Goal: Information Seeking & Learning: Learn about a topic

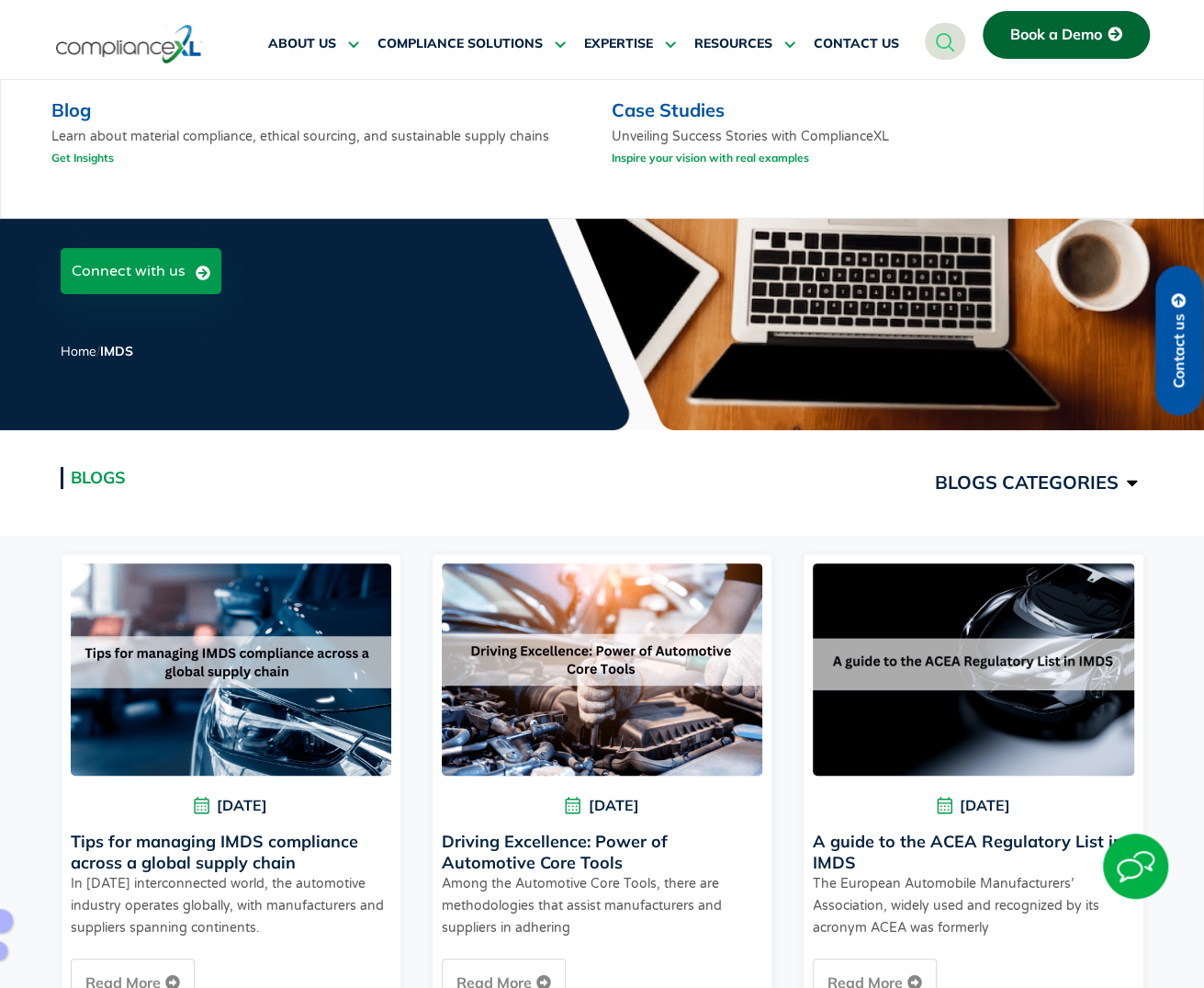
click at [60, 119] on link "Blog" at bounding box center [71, 110] width 40 height 23
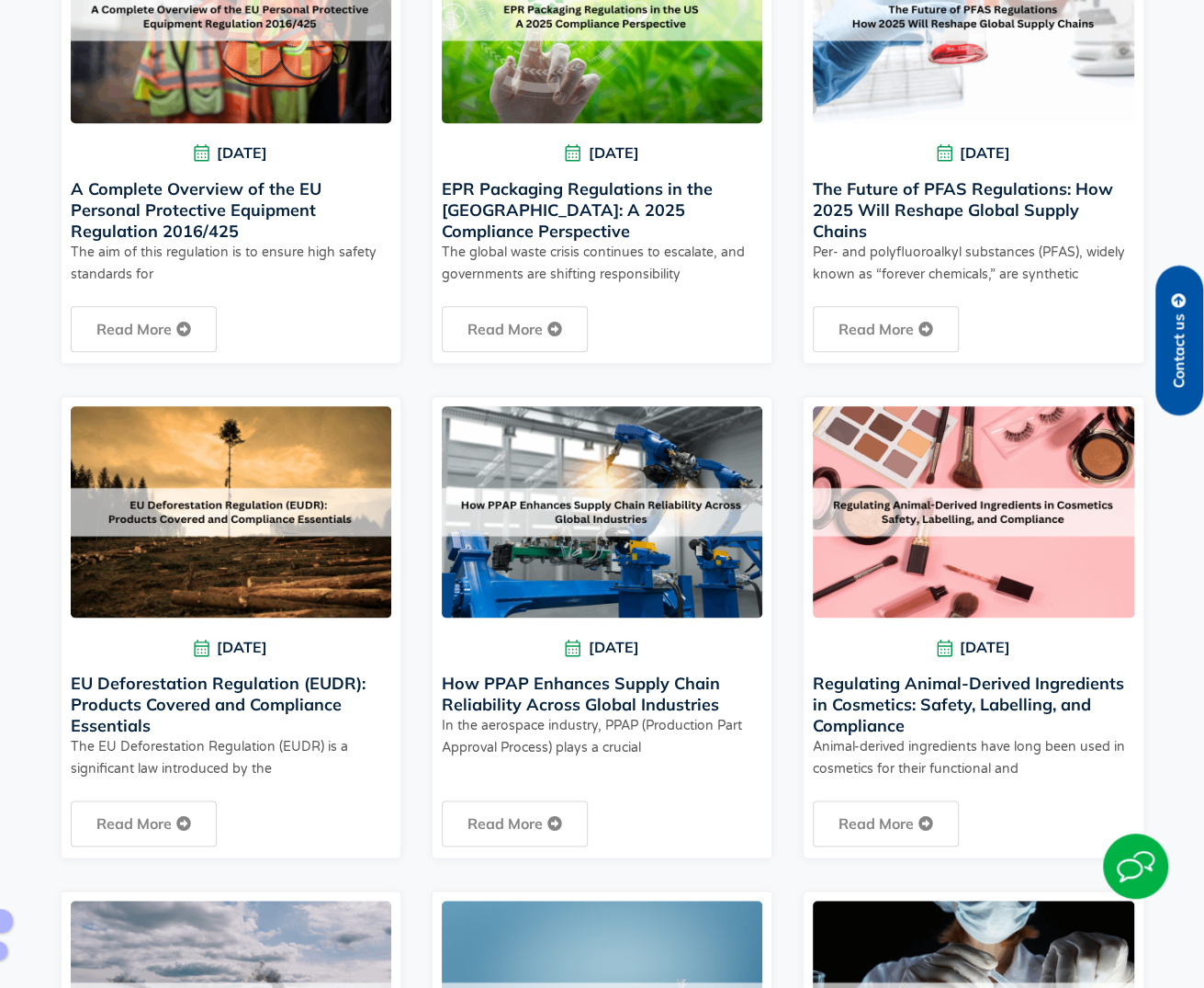
scroll to position [643, 0]
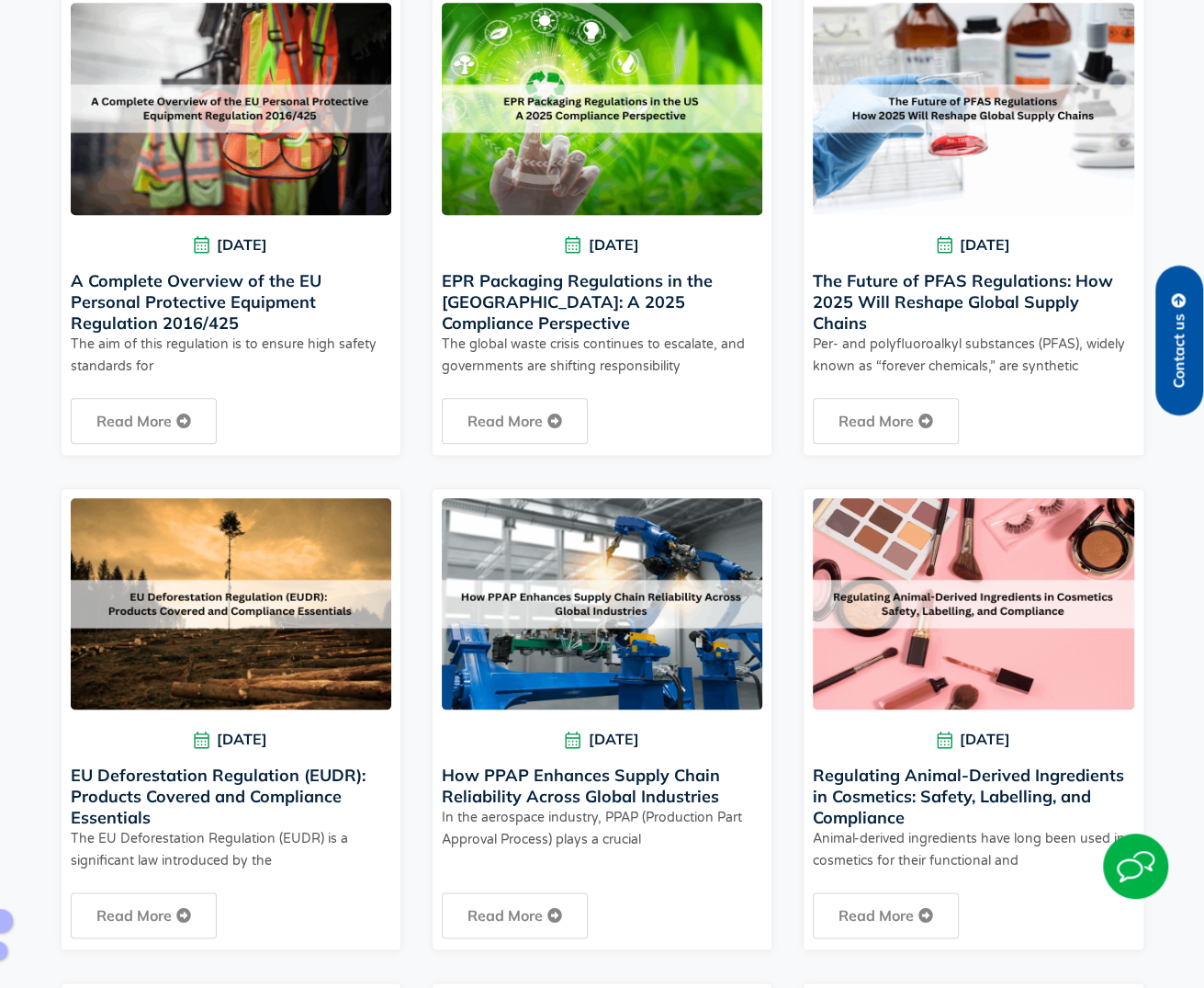
click at [267, 574] on img at bounding box center [229, 603] width 324 height 214
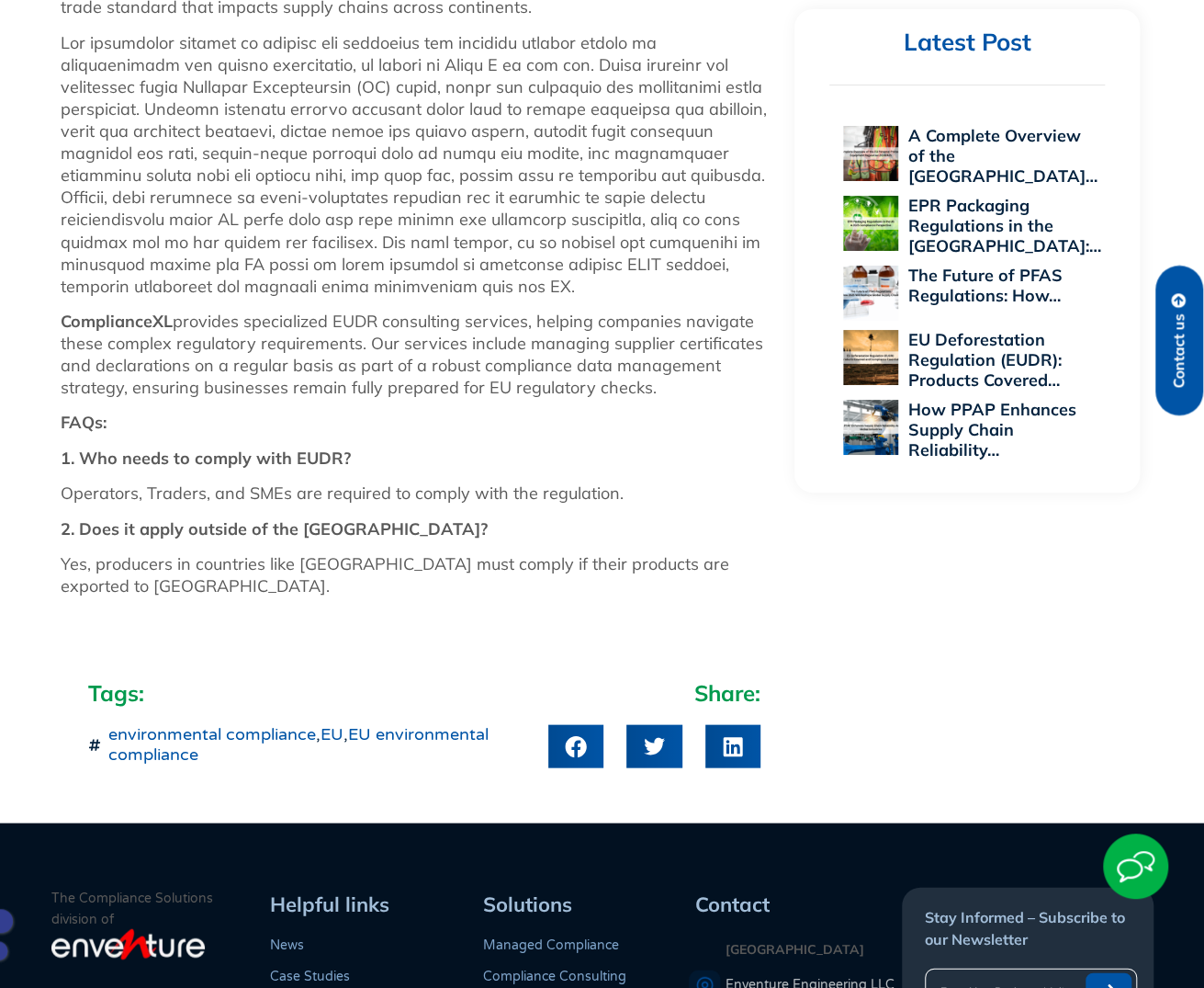
scroll to position [1745, 0]
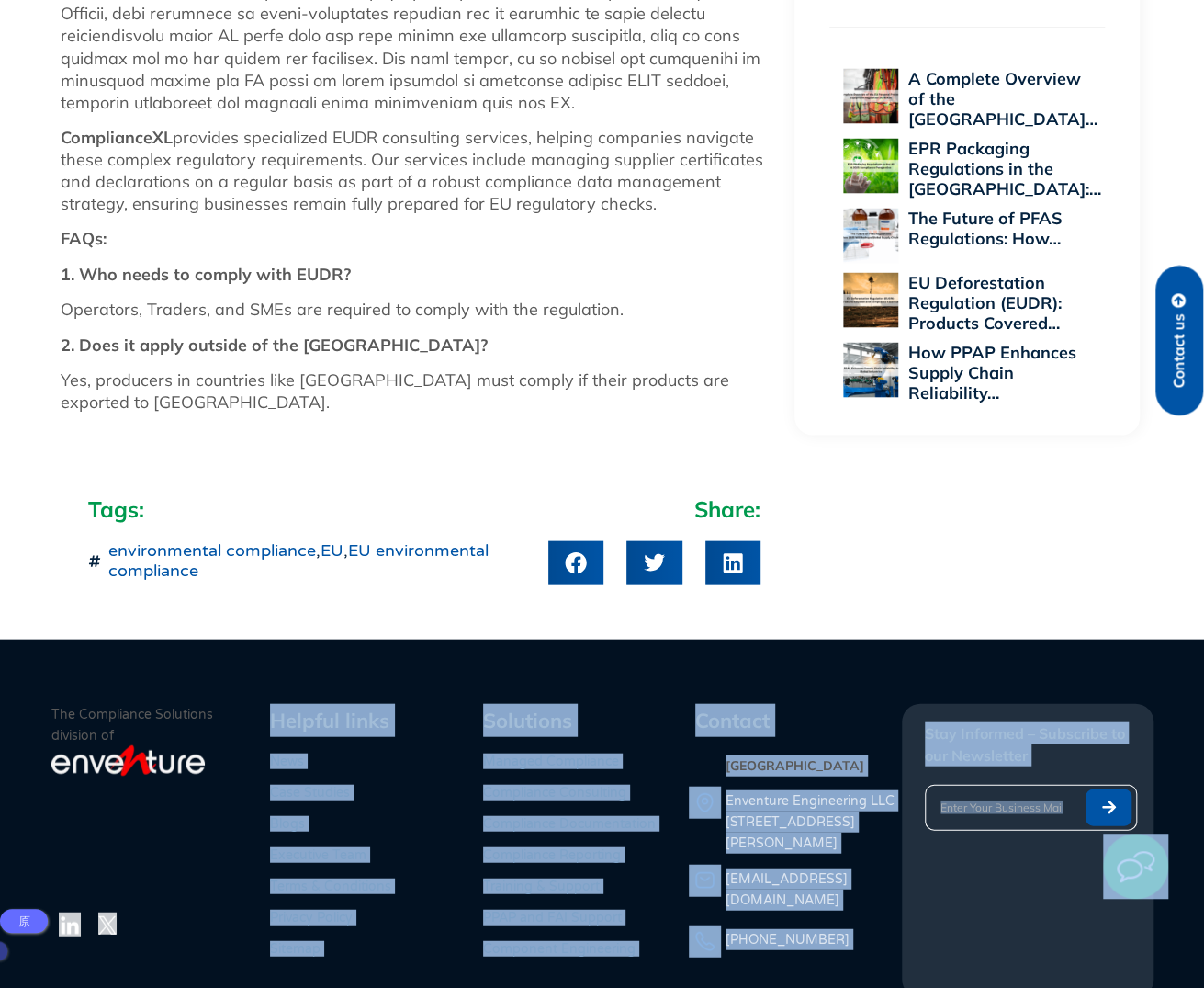
drag, startPoint x: 1006, startPoint y: 541, endPoint x: 0, endPoint y: 921, distance: 1075.4
click at [5, 949] on img at bounding box center [10, 950] width 18 height 18
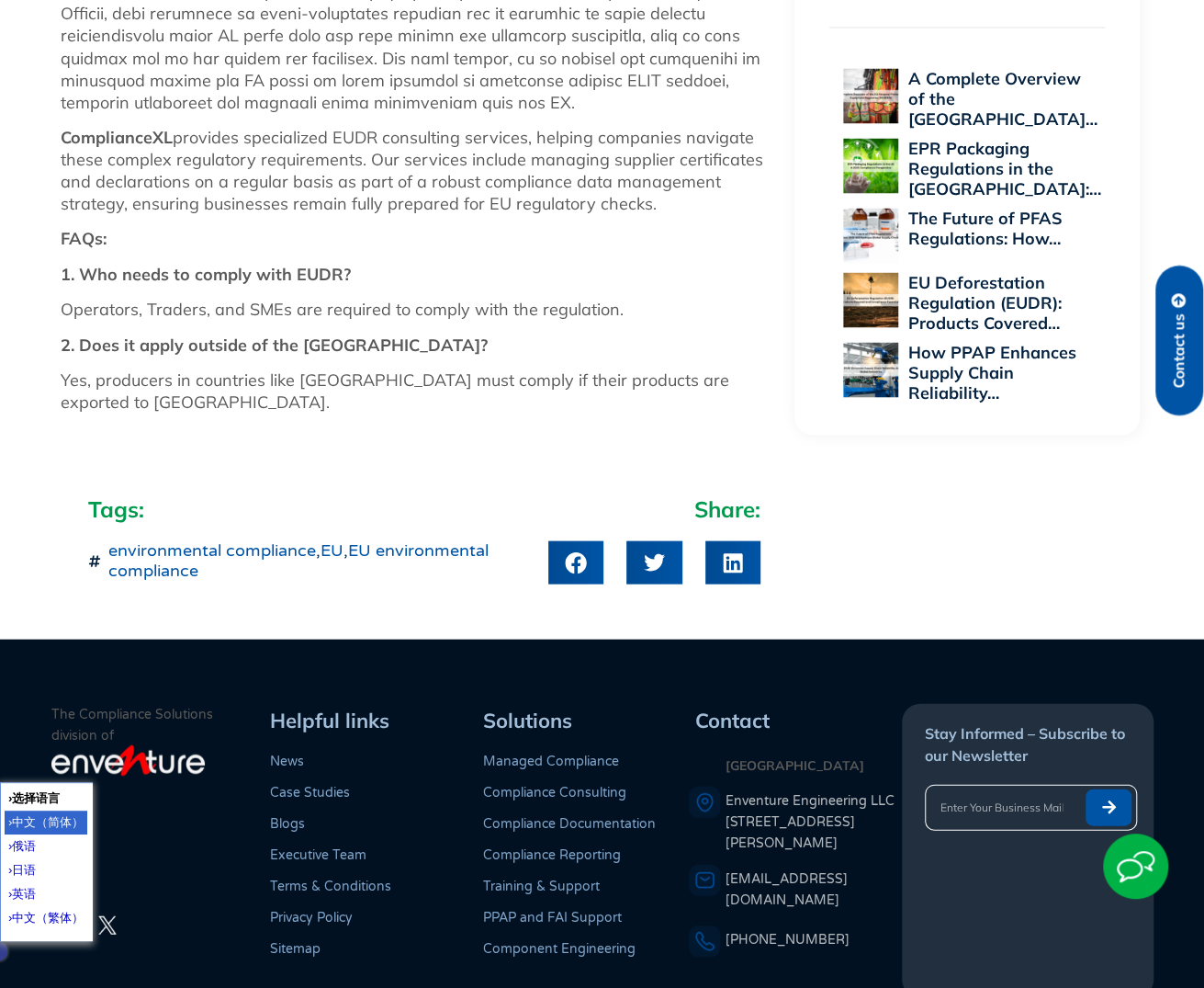
click at [46, 822] on span "中文（简体）" at bounding box center [47, 821] width 72 height 14
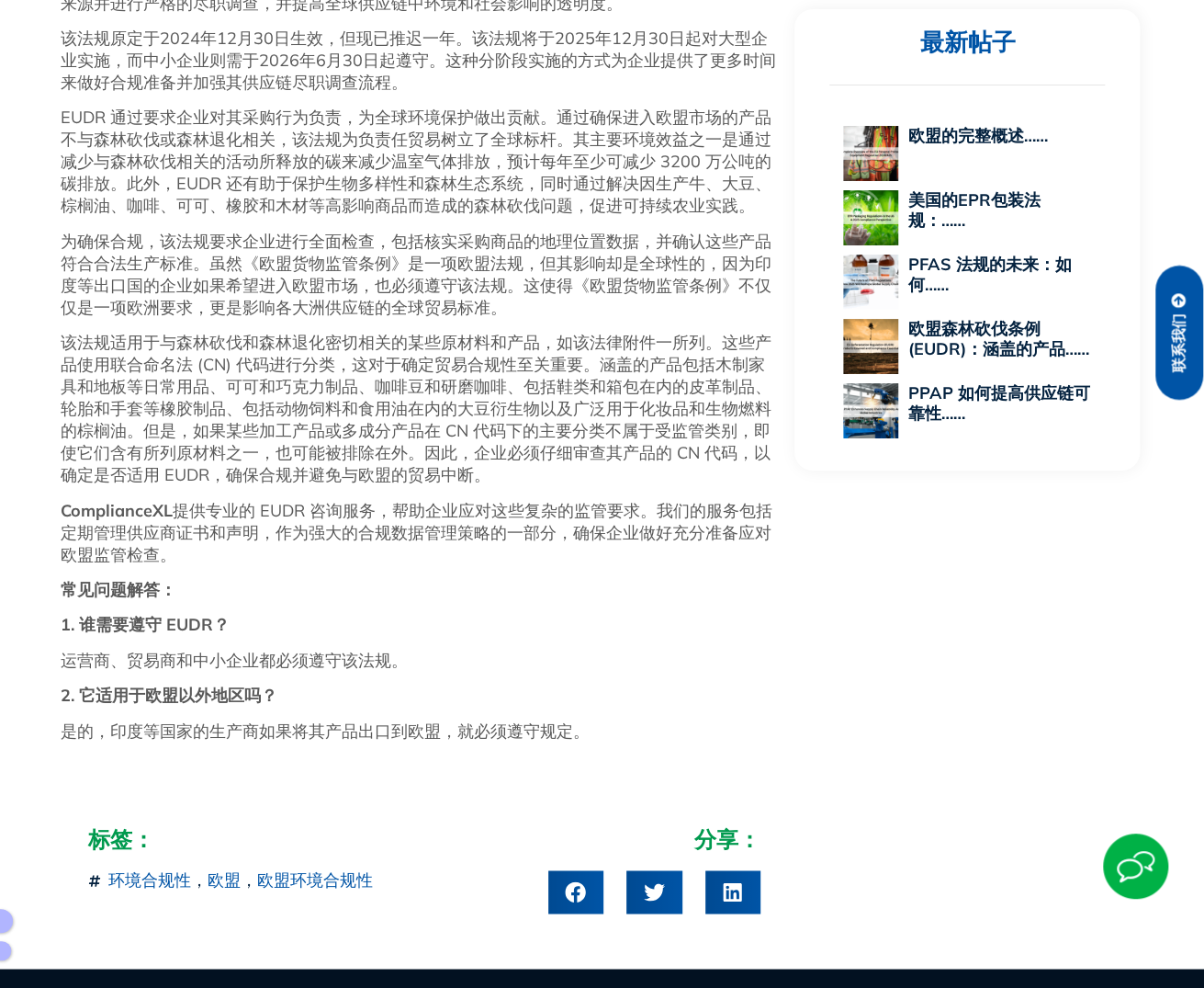
scroll to position [520, 0]
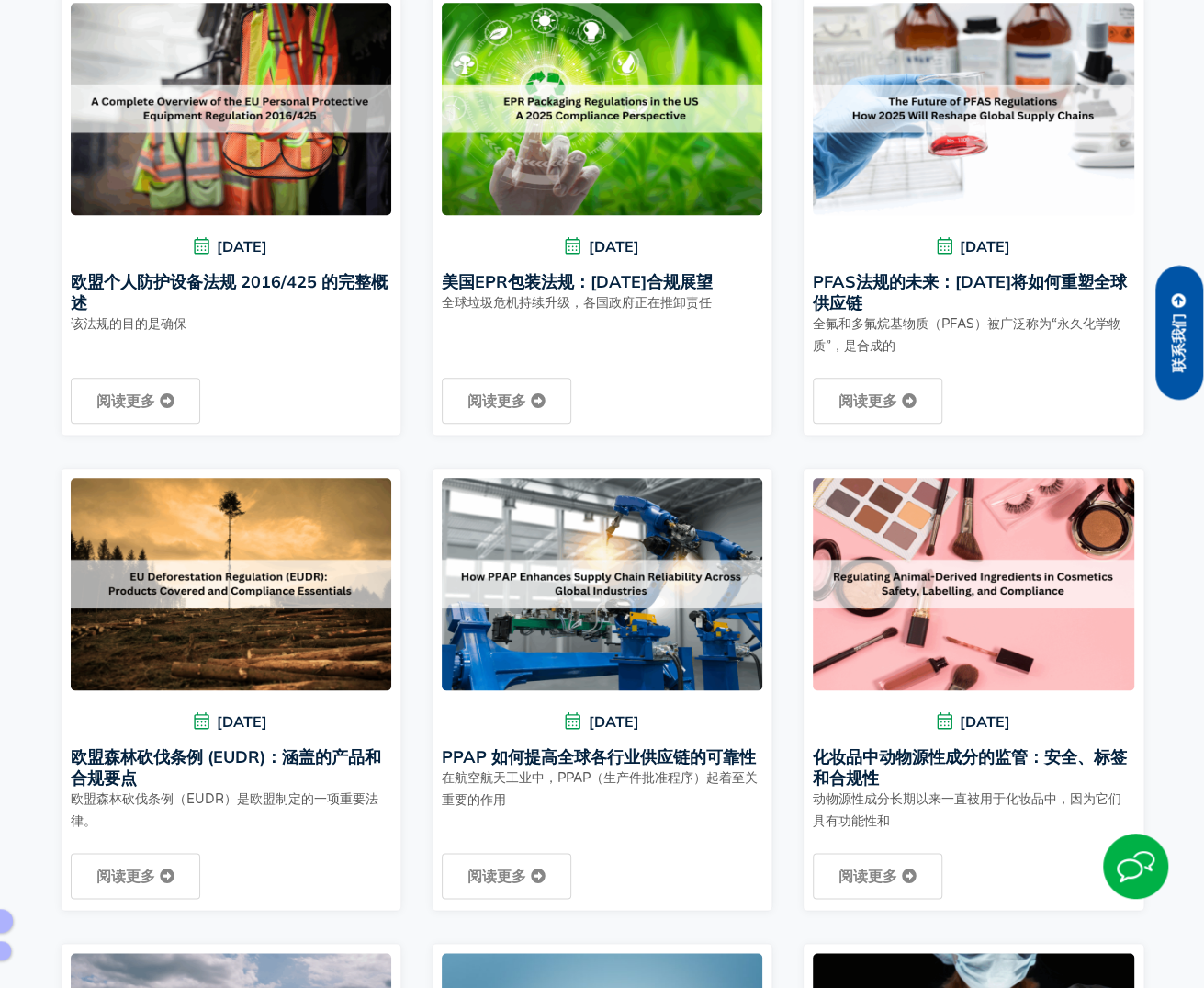
scroll to position [459, 0]
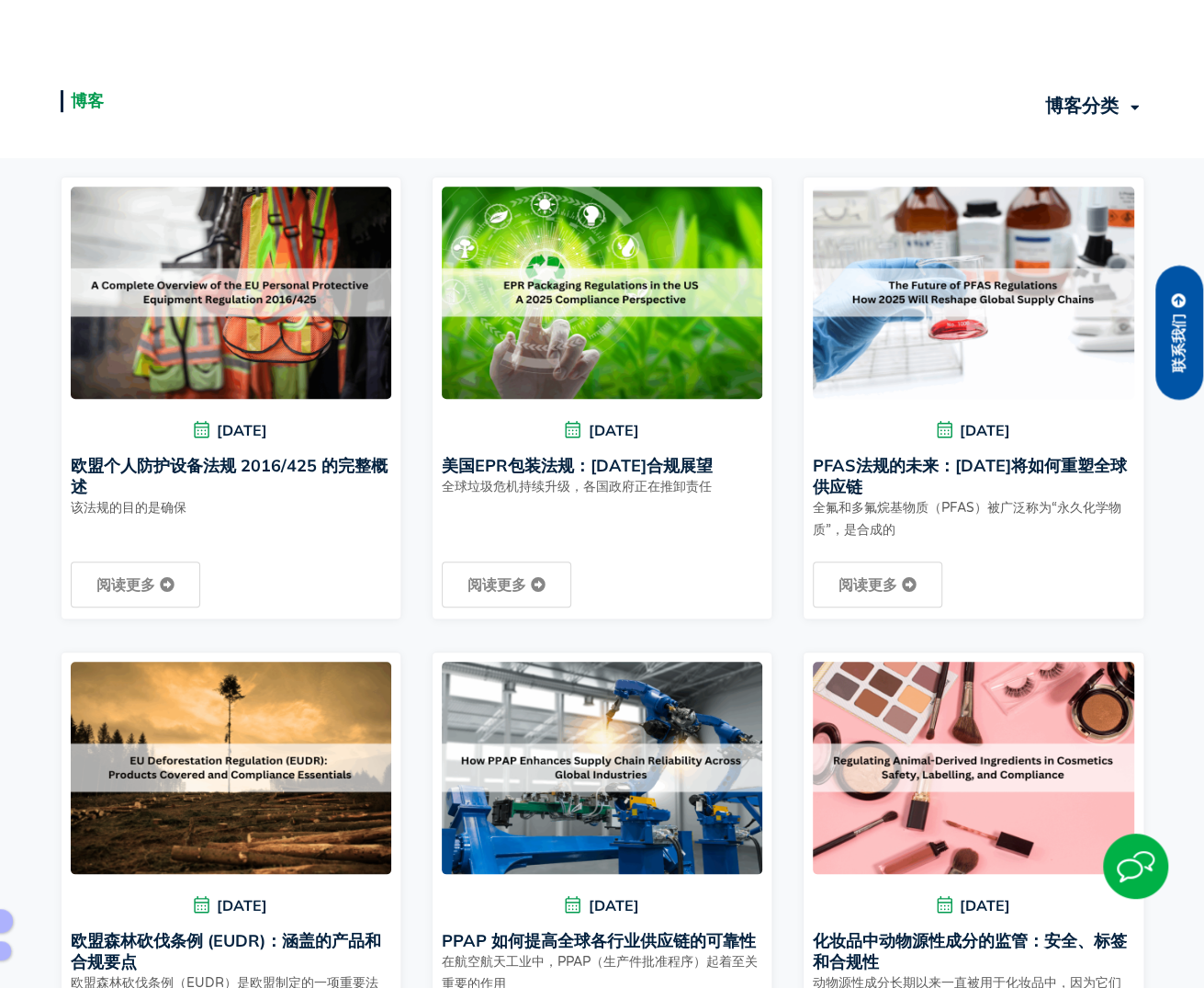
click at [200, 472] on font "欧盟个人防护设备法规 2016/425 的完整概述" at bounding box center [229, 475] width 317 height 42
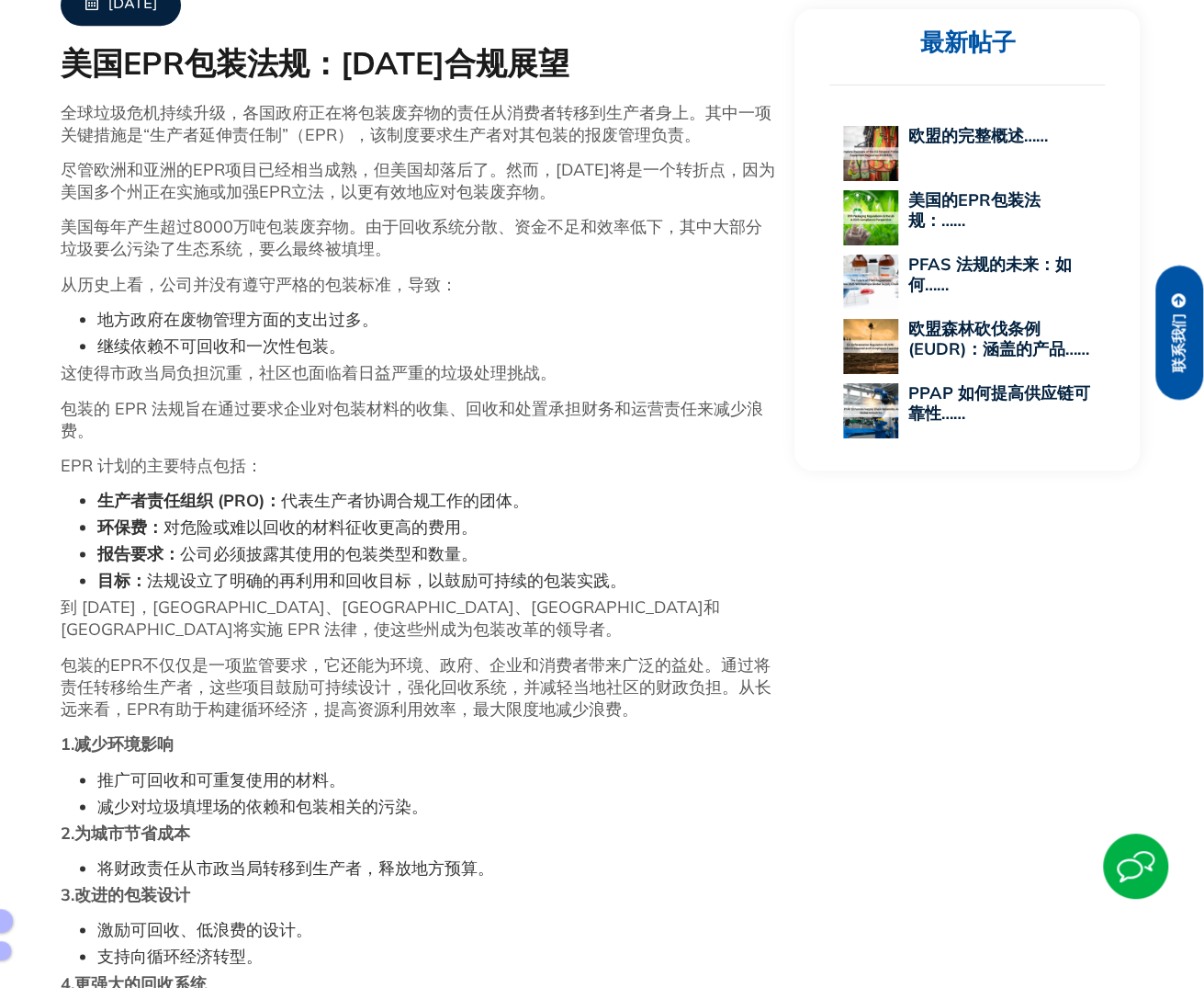
scroll to position [551, 0]
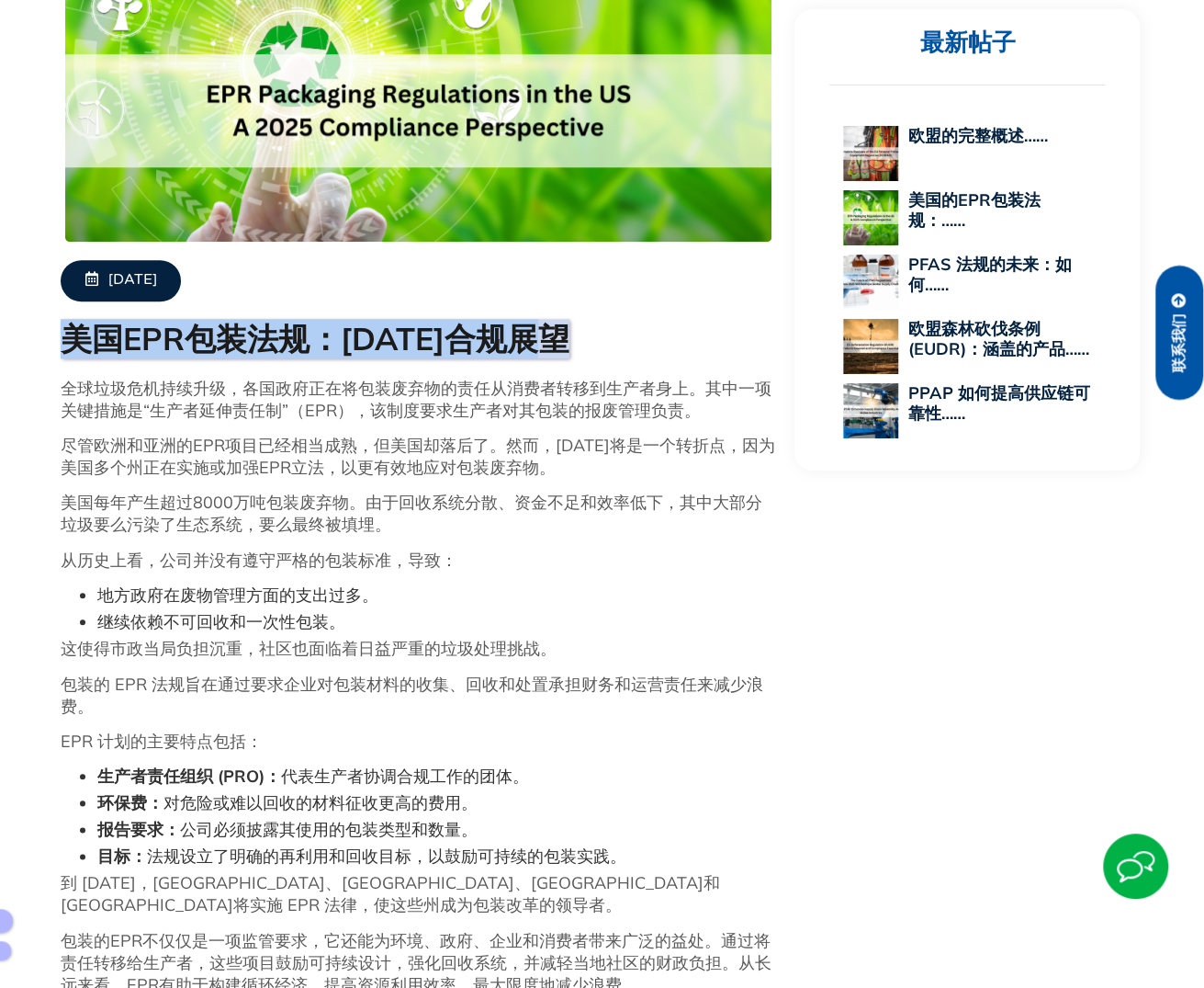
drag, startPoint x: 64, startPoint y: 338, endPoint x: 569, endPoint y: 337, distance: 505.0
click at [569, 337] on font "美国EPR包装法规：2025年合规展望" at bounding box center [315, 338] width 509 height 40
copy font "美国EPR包装法规：2025年合规展望"
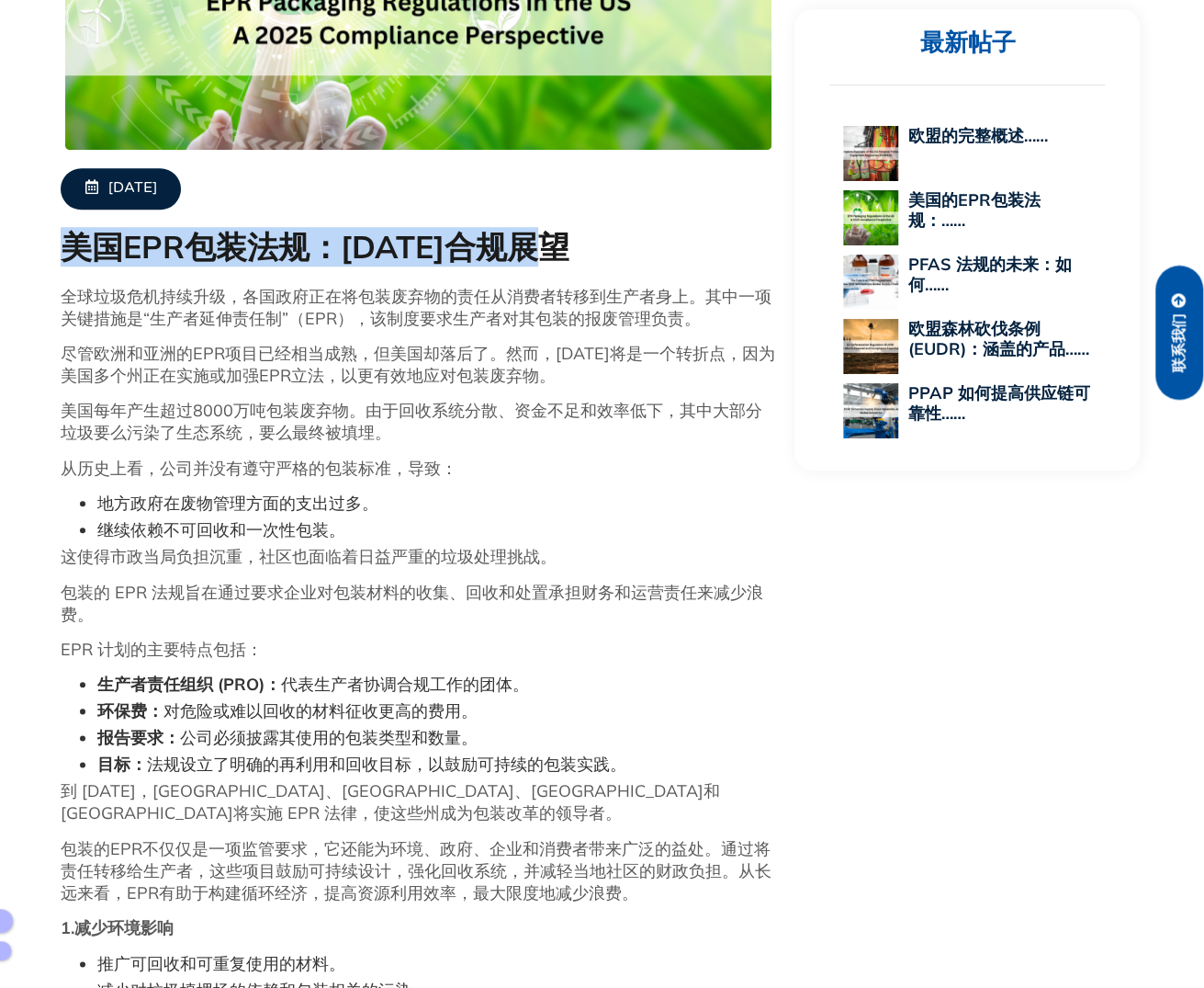
scroll to position [735, 0]
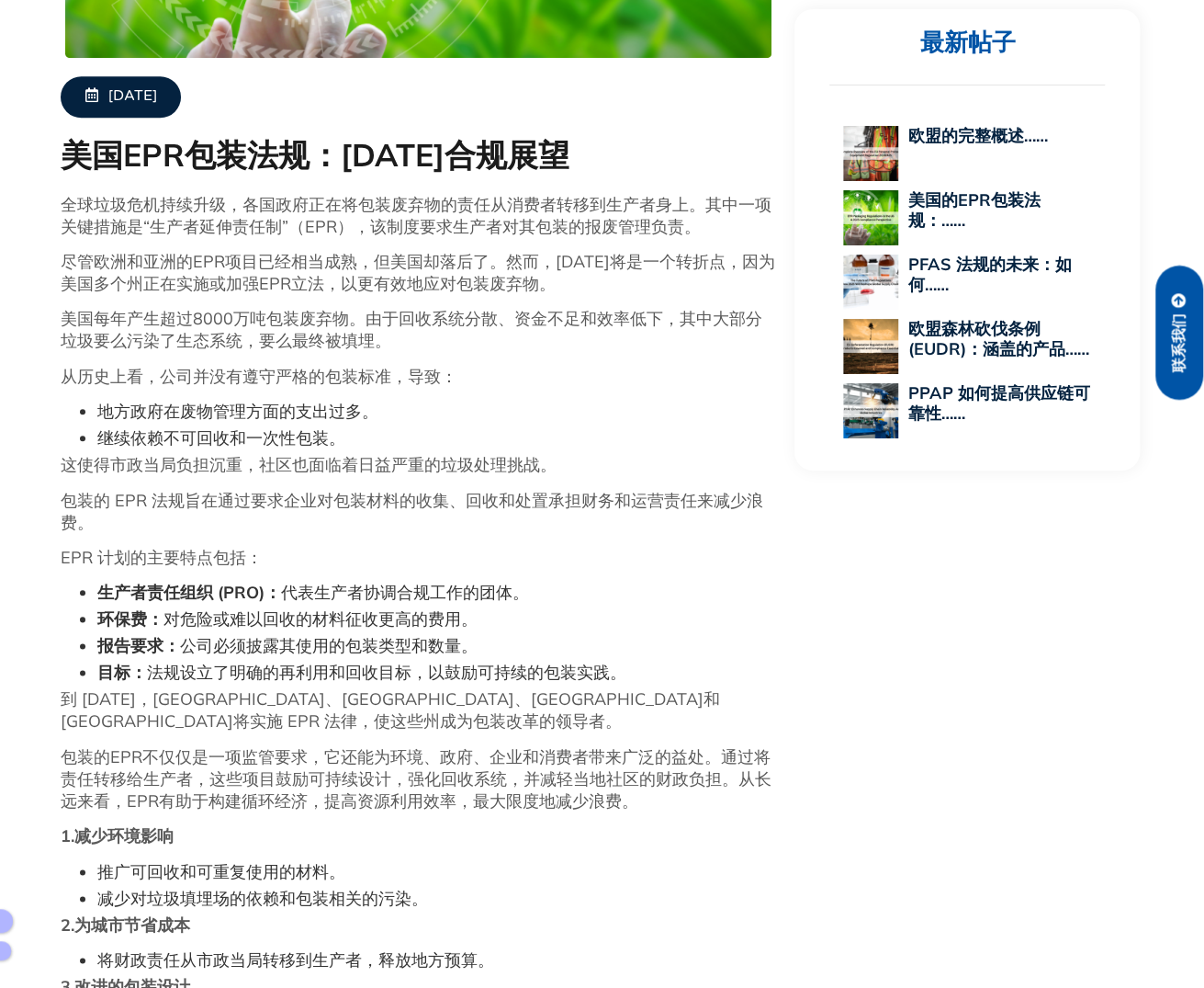
click at [126, 321] on font "美国每年产生超过8000万吨包装废弃物。由于回收系统分散、资金不足和效率低下，其中大部分垃圾要么污染了生态系统，要么最终被填埋。" at bounding box center [411, 329] width 701 height 43
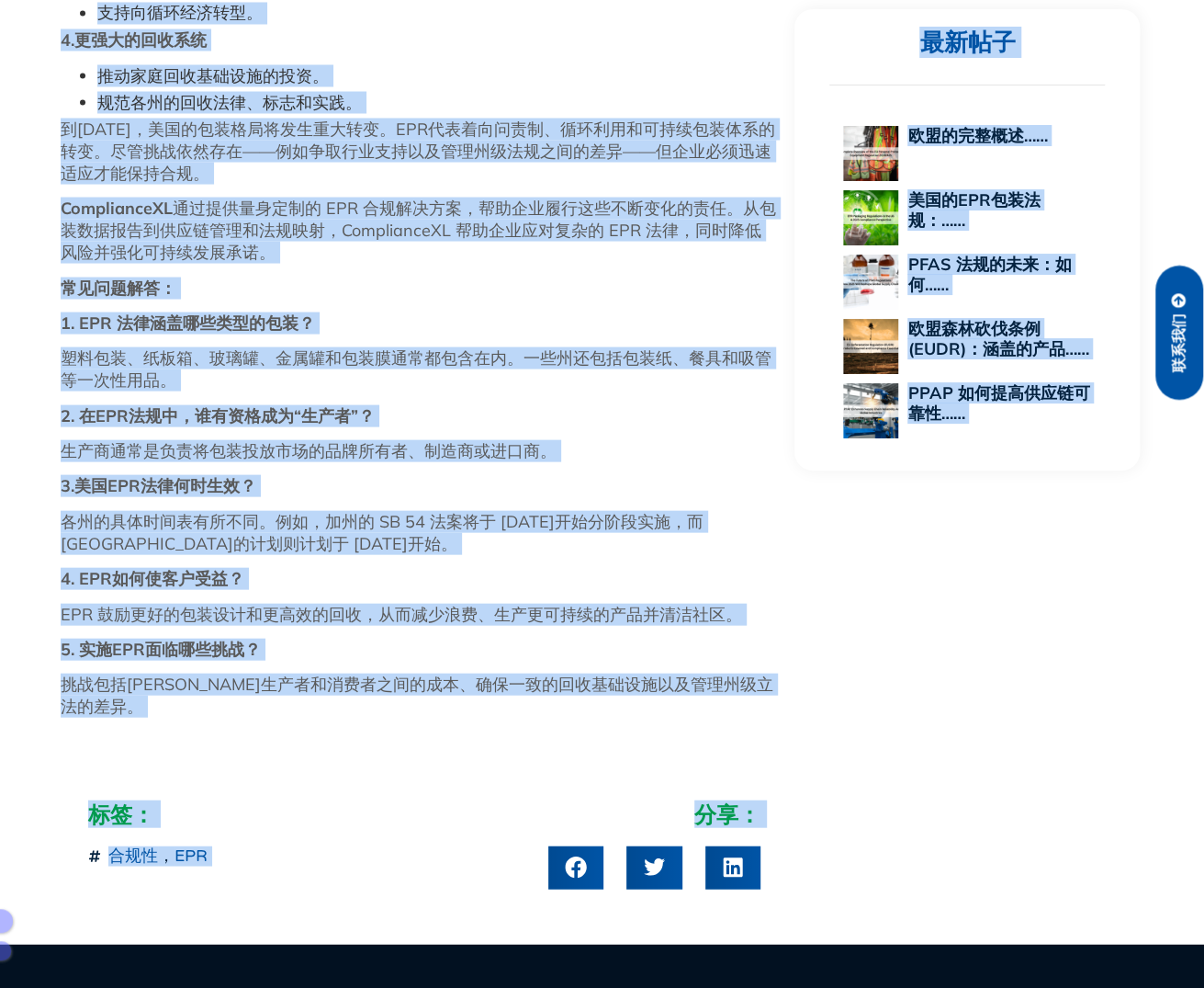
scroll to position [2183, 0]
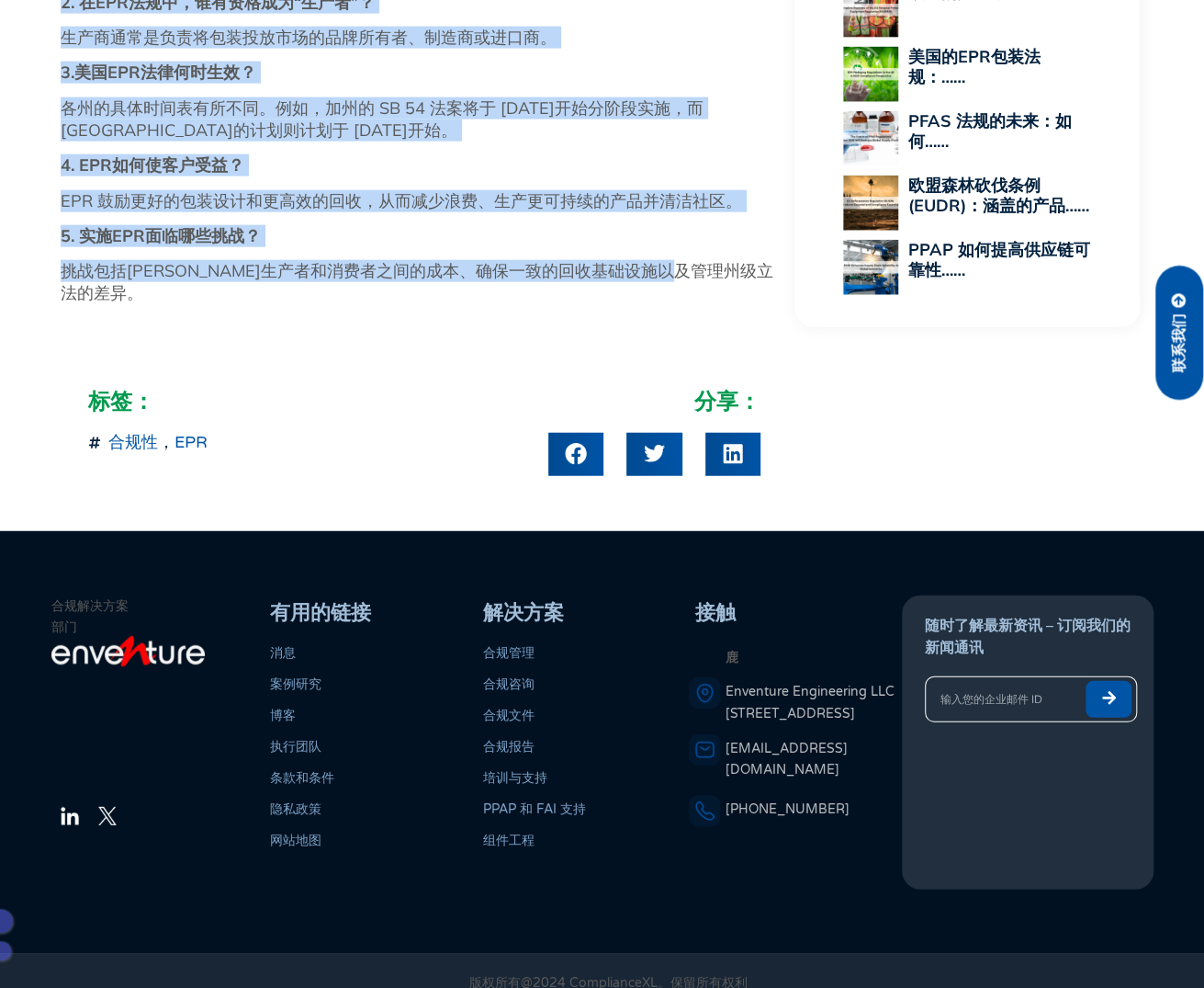
drag, startPoint x: 67, startPoint y: 150, endPoint x: 773, endPoint y: 258, distance: 714.2
copy div "美国EPR包装法规：2025年合规展望 全球垃圾危机持续升级，各国政府正在将包装废弃物的责任从消费者转移到生产者身上。其中一项关键措施是“生产者延伸责任制”（…"
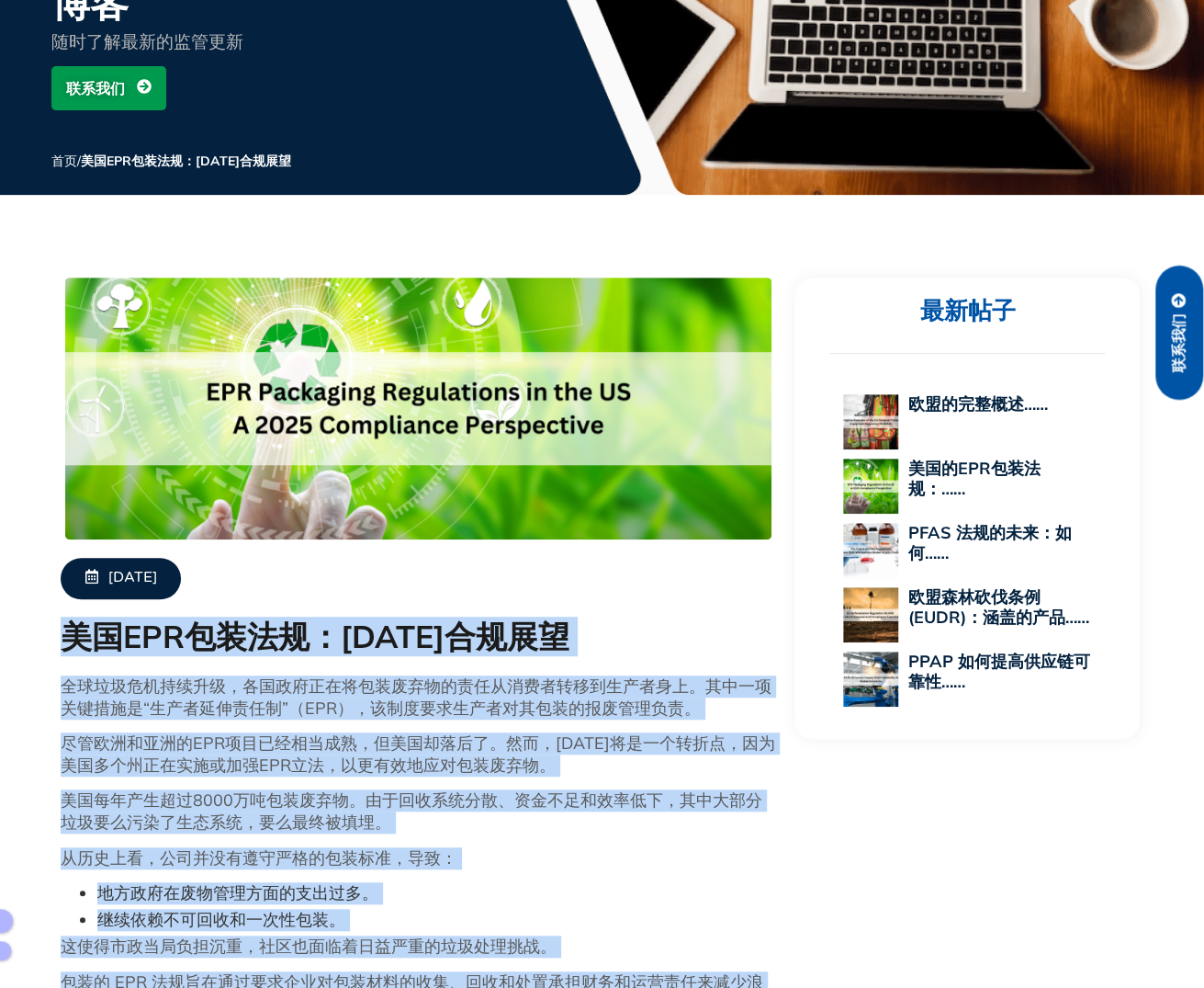
scroll to position [529, 0]
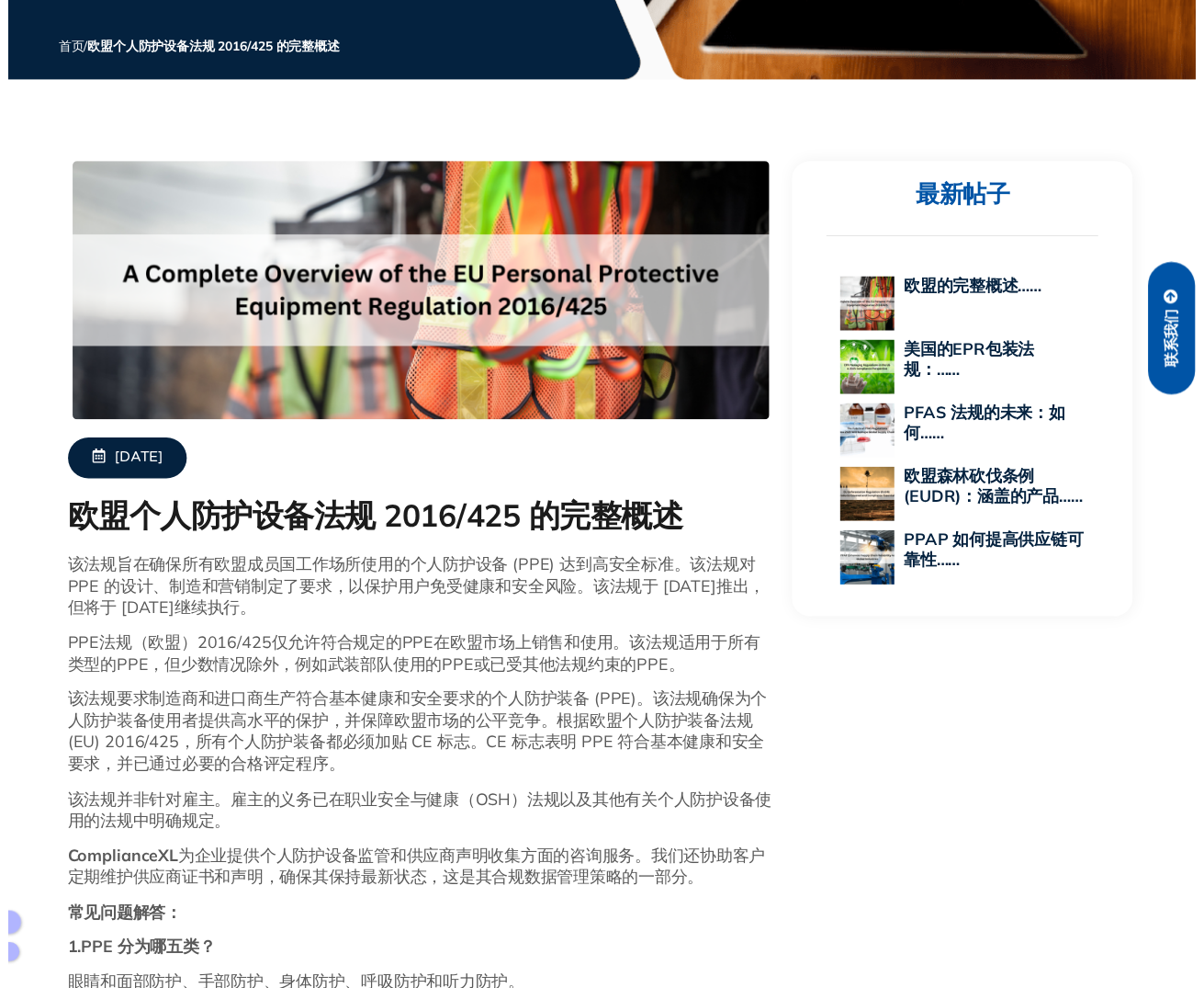
scroll to position [459, 0]
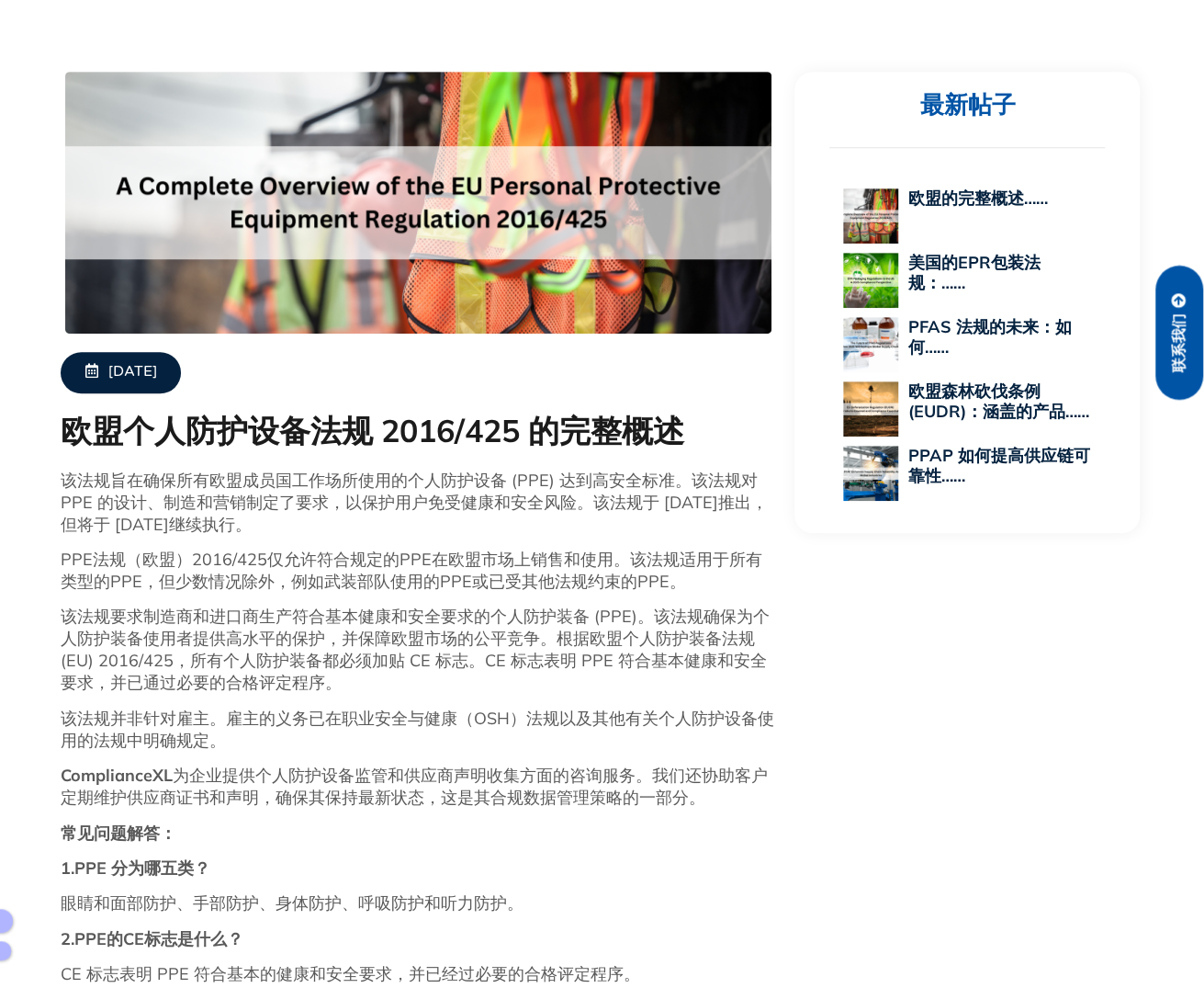
click at [109, 28] on div "博客 随时了解最新的监管更新 联系我们 首页 / 欧盟个人防护设备法规 2016/425 的完整概述 2025年8月18日 欧盟个人防护设备法规 2016/4…" at bounding box center [602, 398] width 1204 height 1552
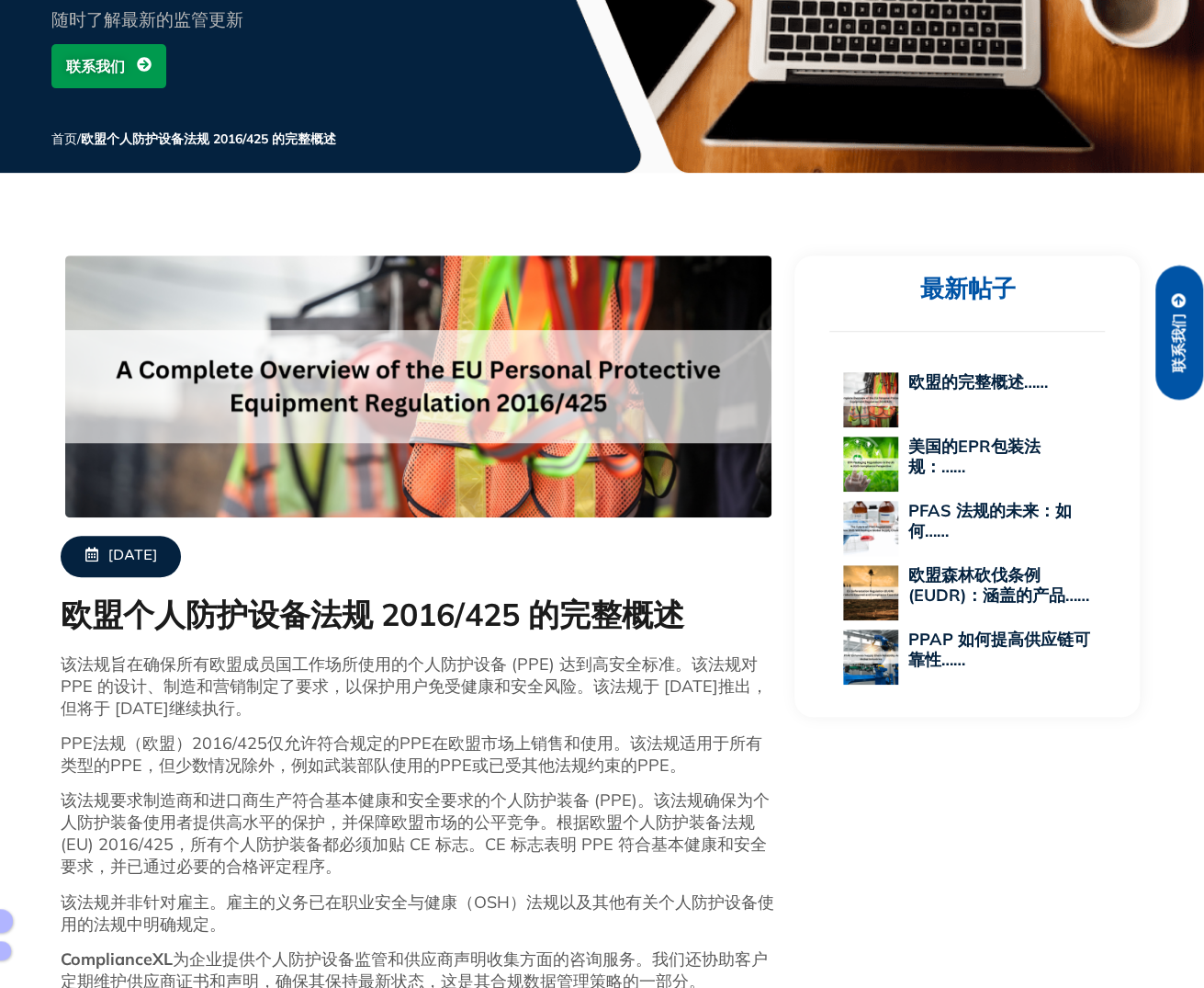
scroll to position [92, 0]
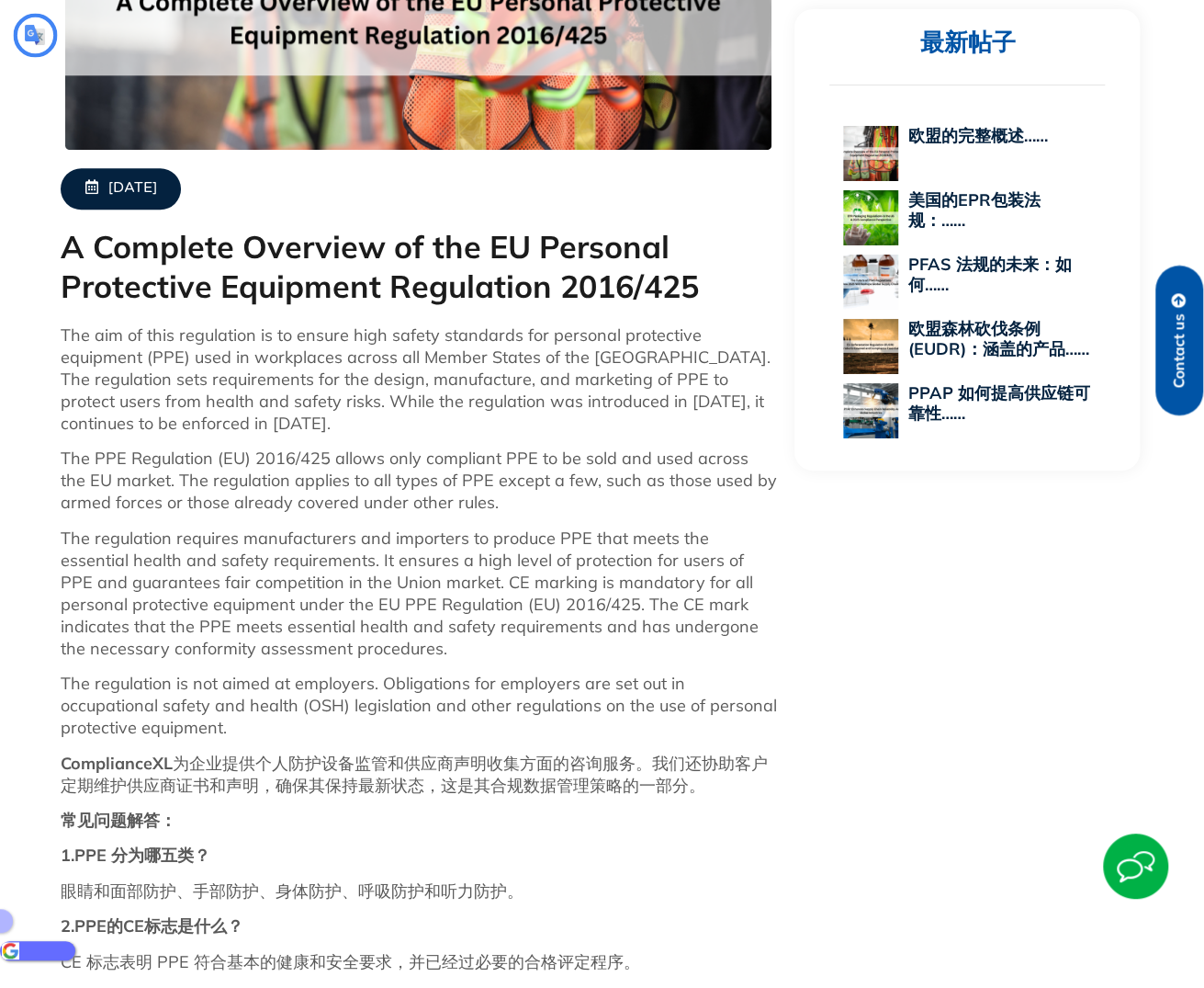
click at [22, 951] on div "中文（简体） ​ ▼" at bounding box center [37, 980] width 75 height 78
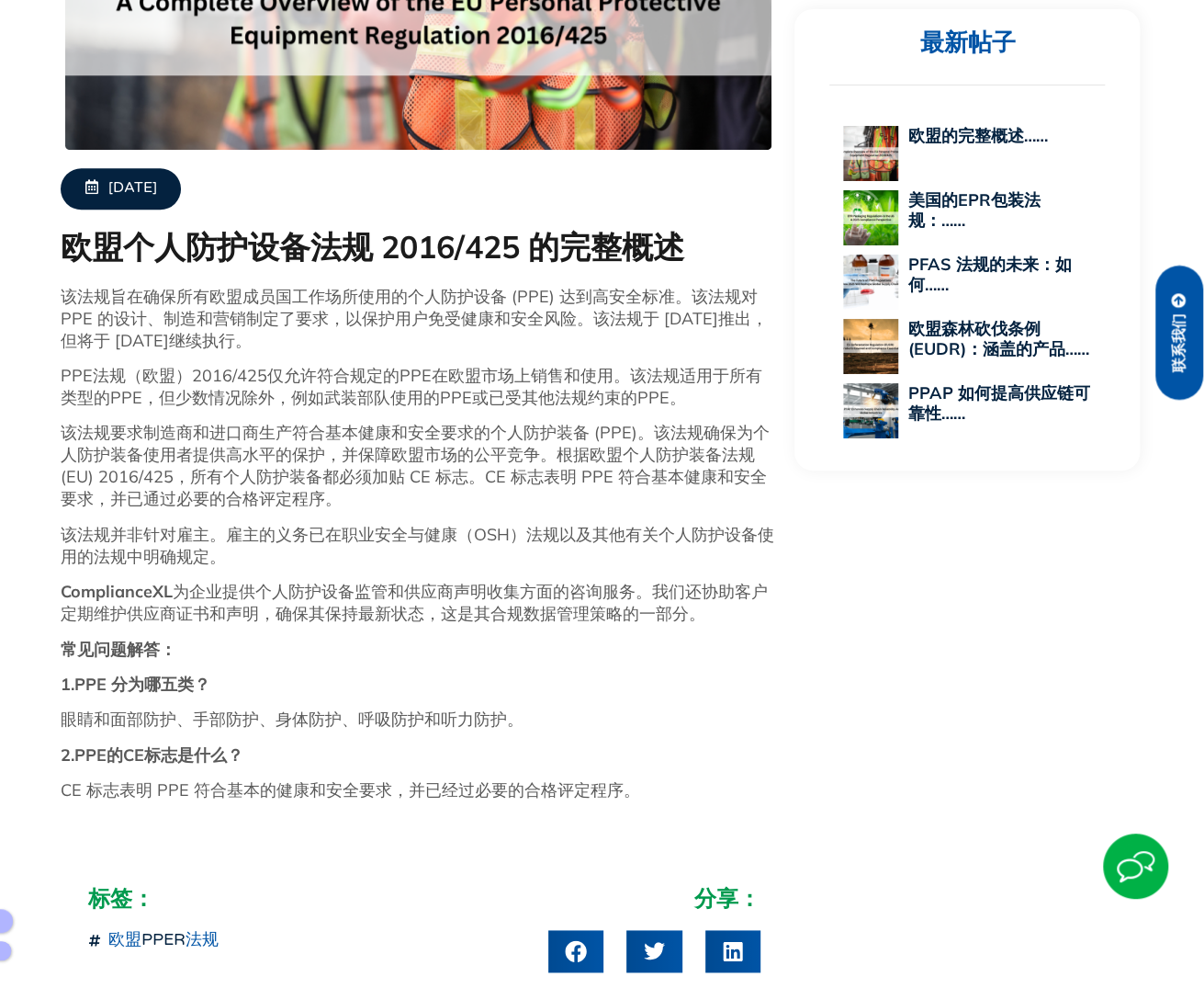
click at [259, 370] on font "PPE法规（欧盟）2016/425仅允许符合规定的PPE在欧盟市场上销售和使用。该法规适用于所有类型的PPE，但少数情况除外，例如武装部队使用的PPE或已受其…" at bounding box center [411, 386] width 701 height 43
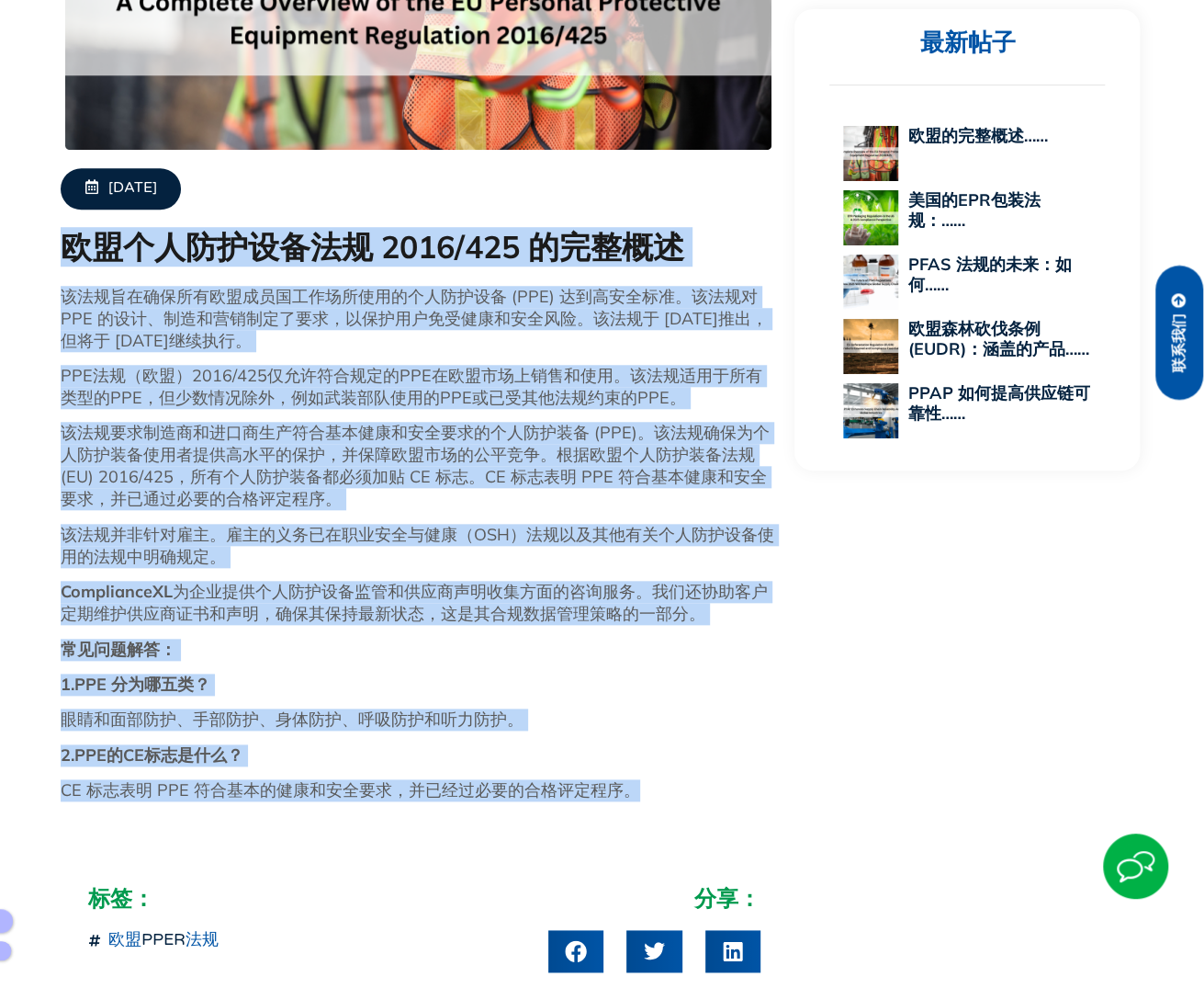
drag, startPoint x: 54, startPoint y: 242, endPoint x: 661, endPoint y: 804, distance: 827.2
click at [661, 804] on div "[DATE] 欧盟个人防护设备法规 2016/425 的完整概述 该法规旨在确保所有欧盟成员国工作场所使用的个人防护设备 (PPE) 达到高安全标准。该法规对…" at bounding box center [418, 351] width 735 height 945
copy div "loremipsum 9357/873 dolor sitametconsecteturadipiscin (ELI) seddoei。temp INC ut…"
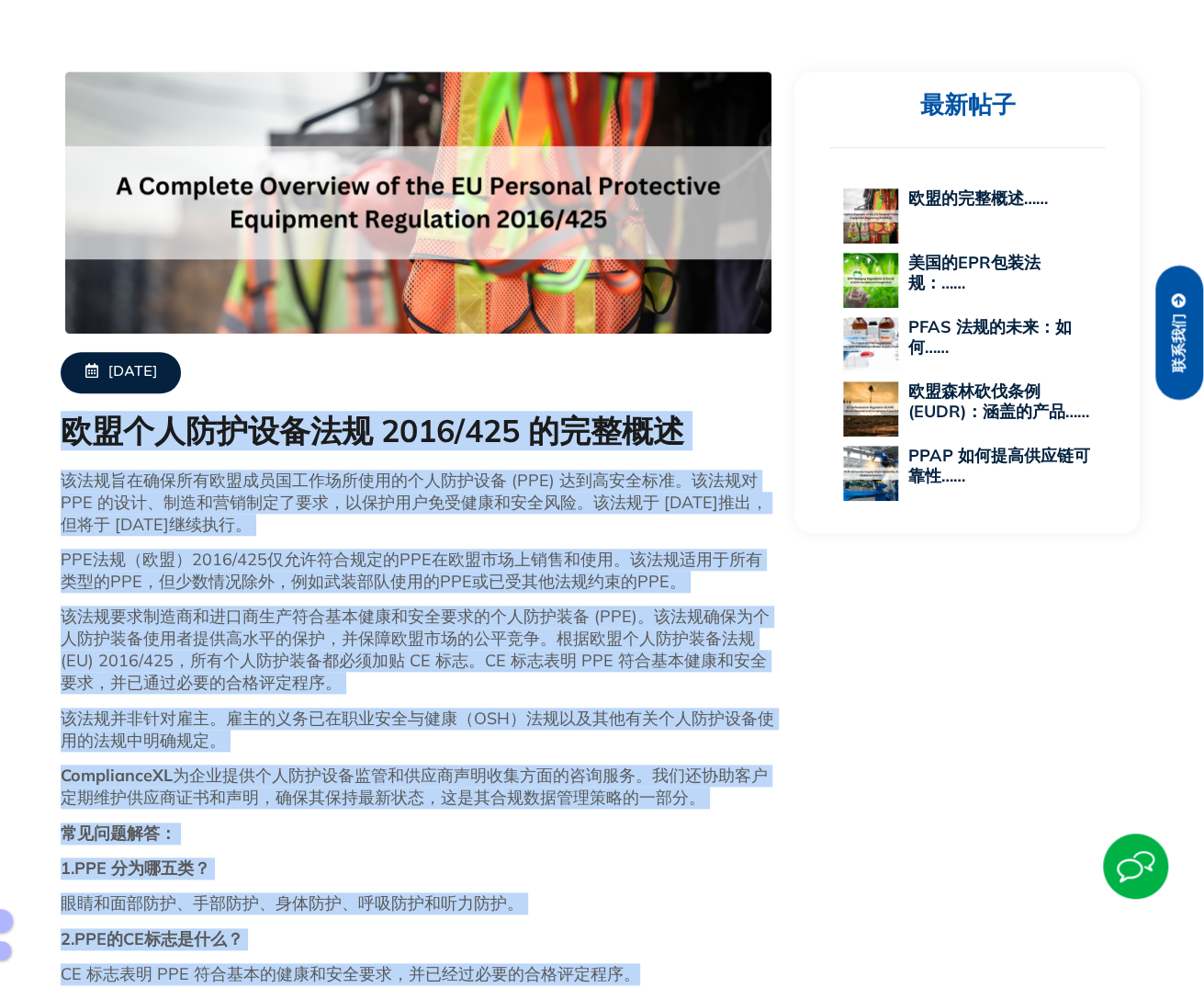
scroll to position [276, 0]
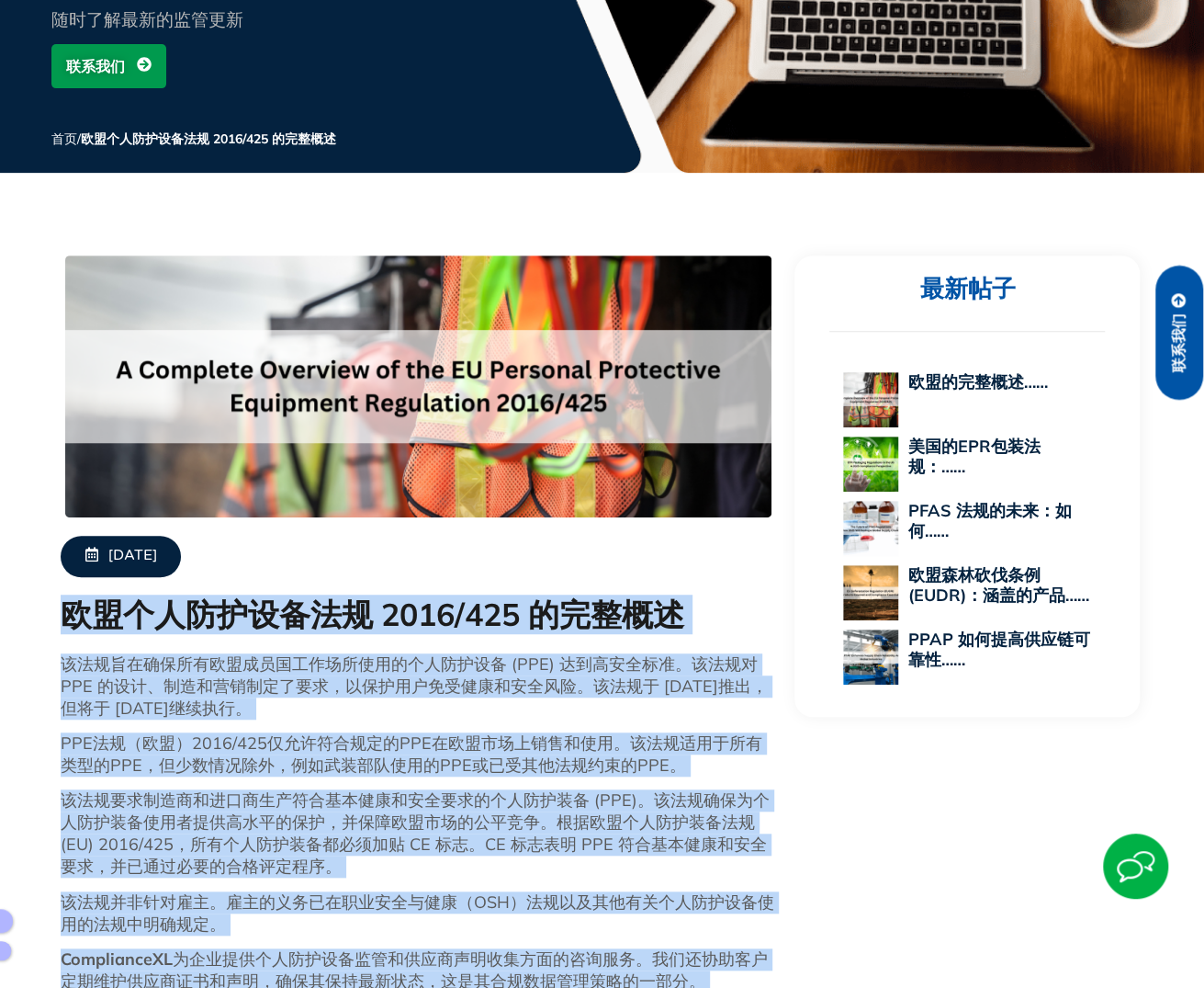
click at [68, 622] on font "欧盟个人防护设备法规 2016/425 的完整概述" at bounding box center [372, 614] width 623 height 40
